Goal: Task Accomplishment & Management: Manage account settings

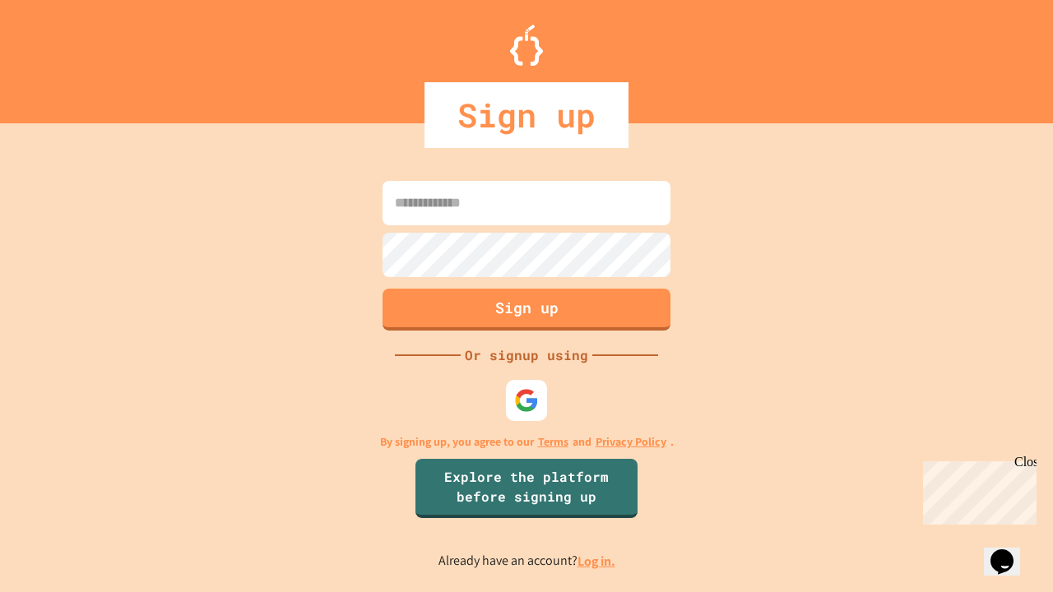
click at [597, 561] on link "Log in." at bounding box center [596, 561] width 38 height 17
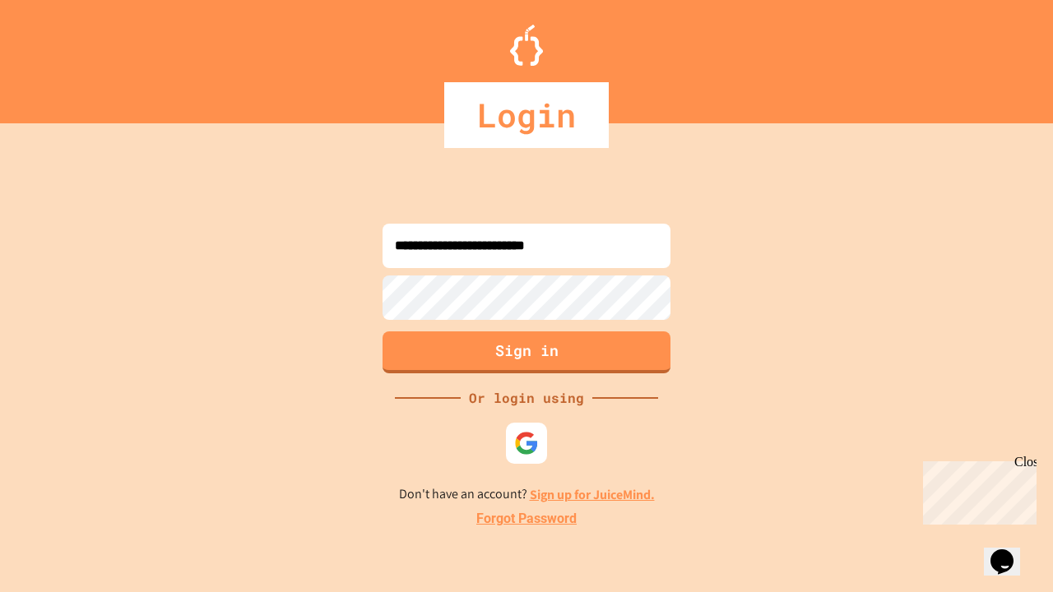
type input "**********"
